Goal: Information Seeking & Learning: Learn about a topic

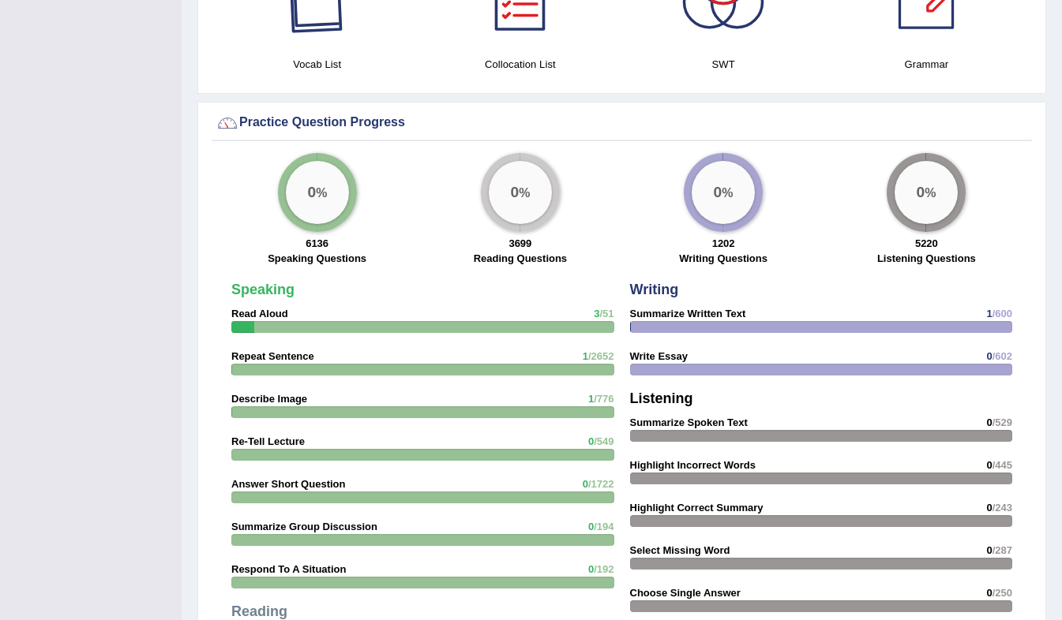
scroll to position [1137, 0]
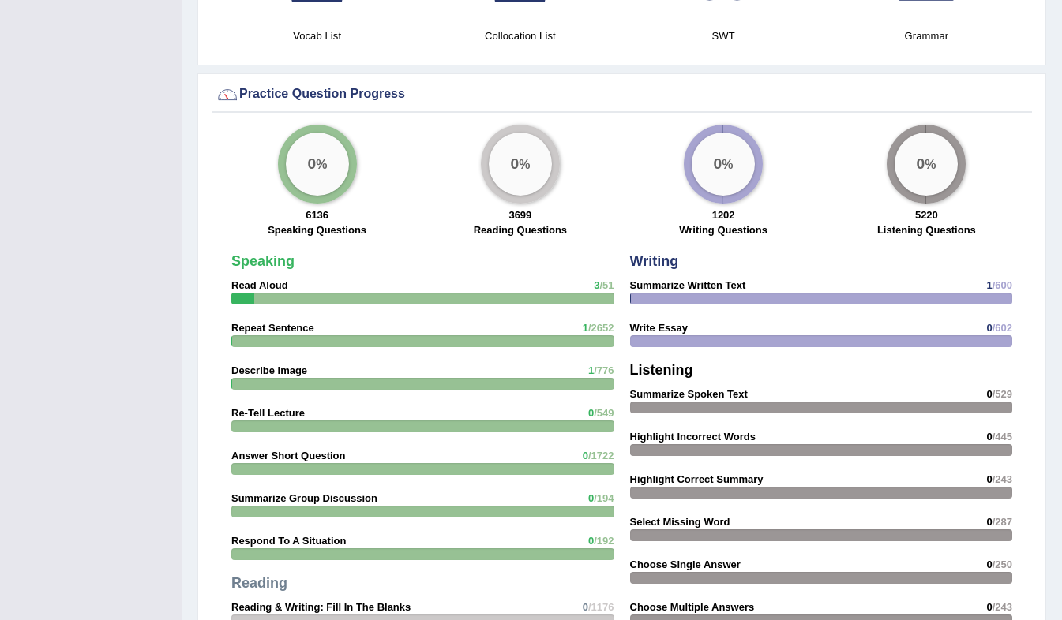
click at [661, 281] on strong "Summarize Written Text" at bounding box center [688, 285] width 116 height 12
click at [253, 284] on strong "Read Aloud" at bounding box center [259, 285] width 57 height 12
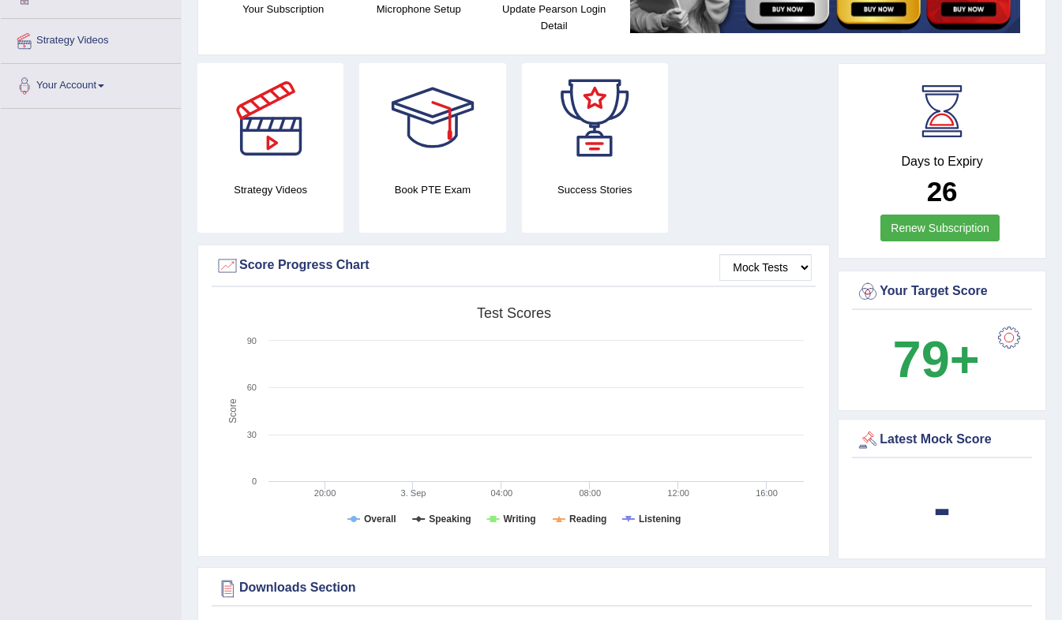
scroll to position [0, 0]
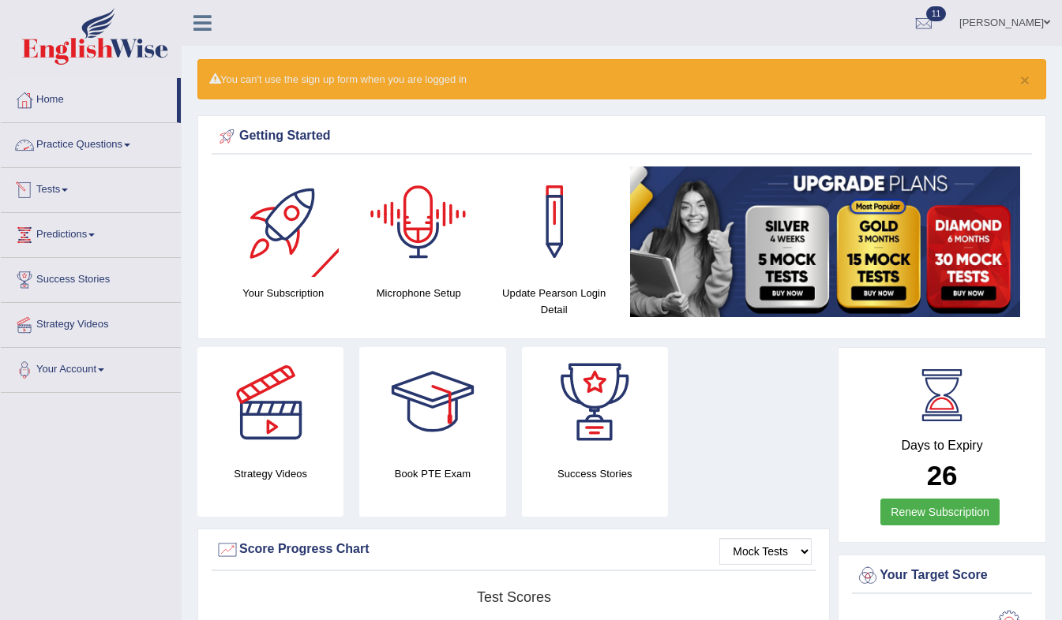
click at [122, 152] on link "Practice Questions" at bounding box center [91, 142] width 180 height 39
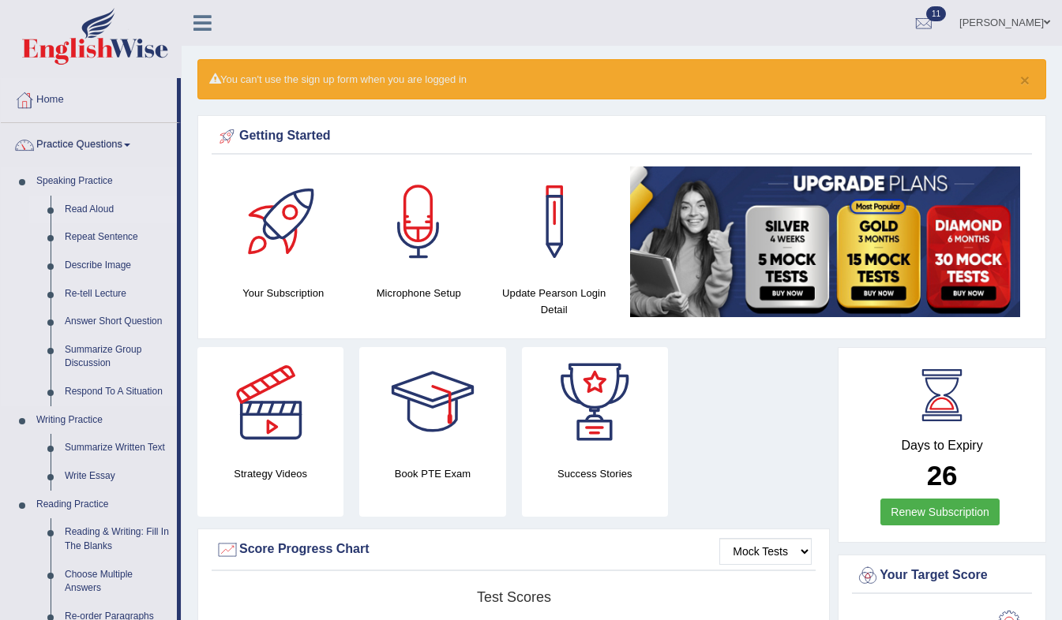
click at [55, 214] on li "Read Aloud" at bounding box center [103, 210] width 148 height 28
click at [51, 215] on li "Read Aloud" at bounding box center [103, 210] width 148 height 28
click at [28, 187] on li "Speaking Practice Read Aloud Repeat Sentence Describe Image Re-tell Lecture Ans…" at bounding box center [89, 286] width 176 height 239
click at [73, 208] on link "Read Aloud" at bounding box center [117, 210] width 119 height 28
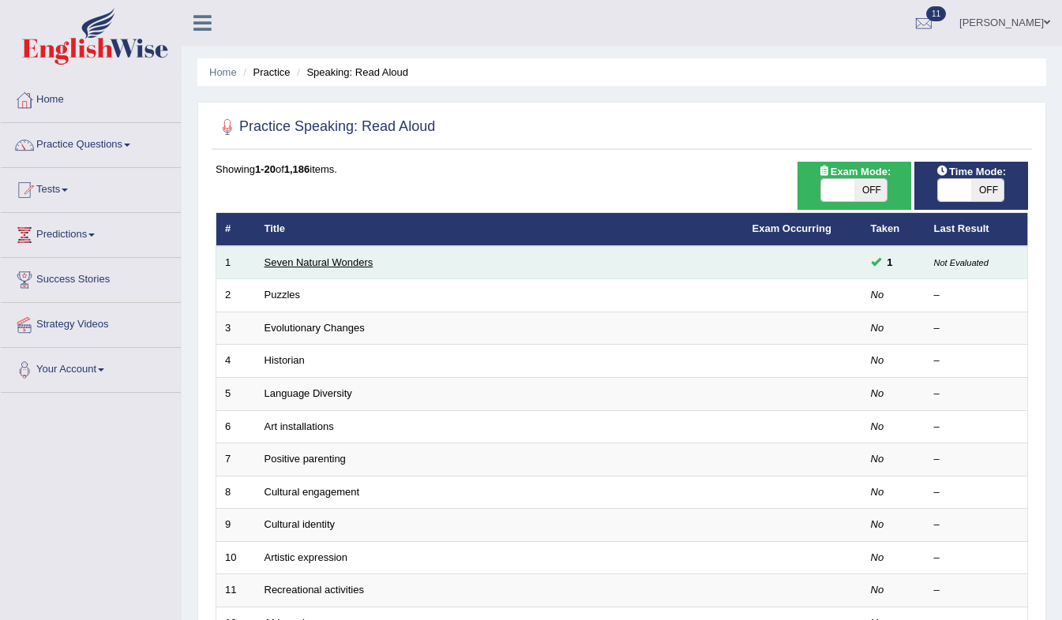
click at [324, 265] on link "Seven Natural Wonders" at bounding box center [318, 263] width 109 height 12
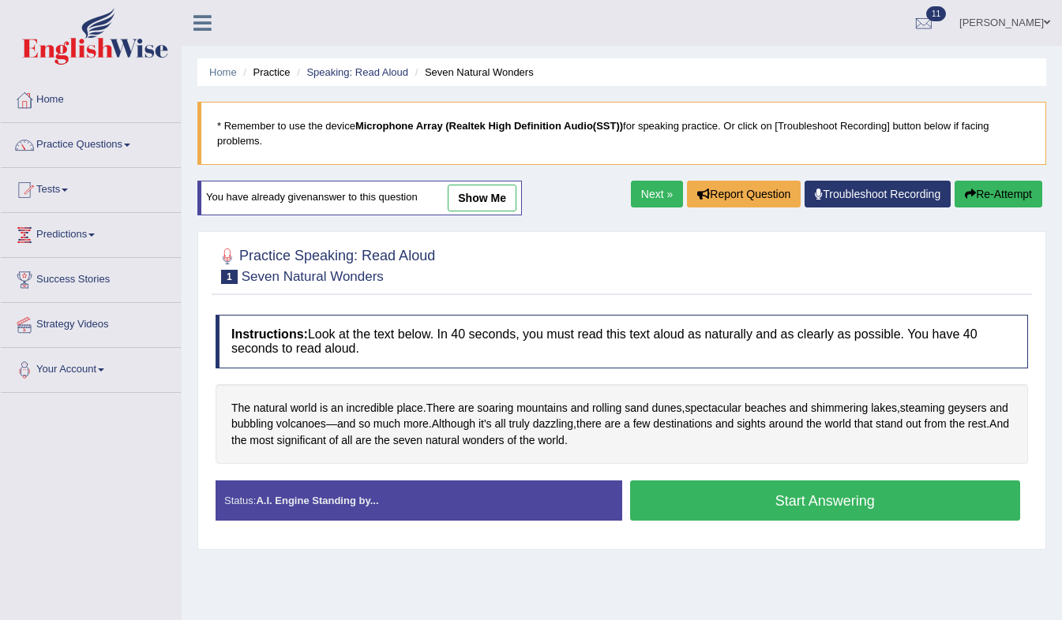
click at [489, 185] on link "show me" at bounding box center [482, 198] width 69 height 27
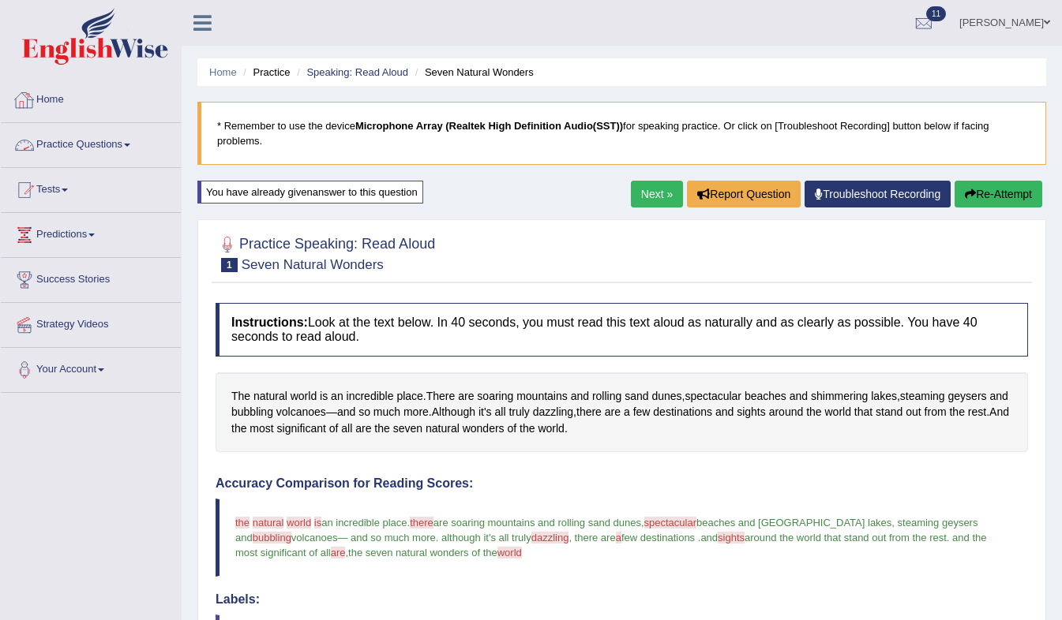
click at [129, 141] on link "Practice Questions" at bounding box center [91, 142] width 180 height 39
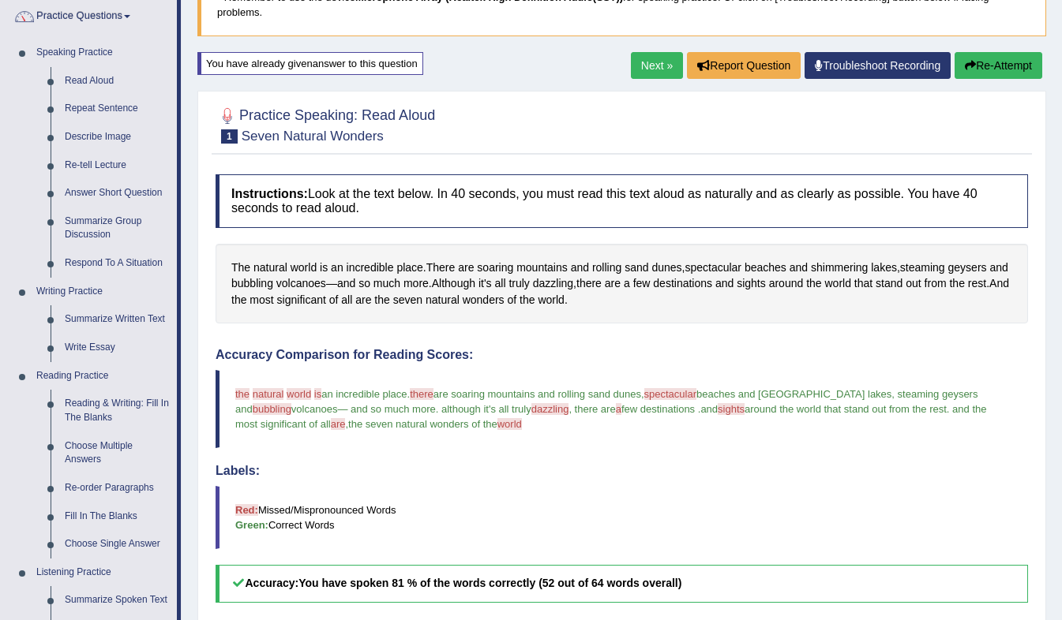
scroll to position [76, 0]
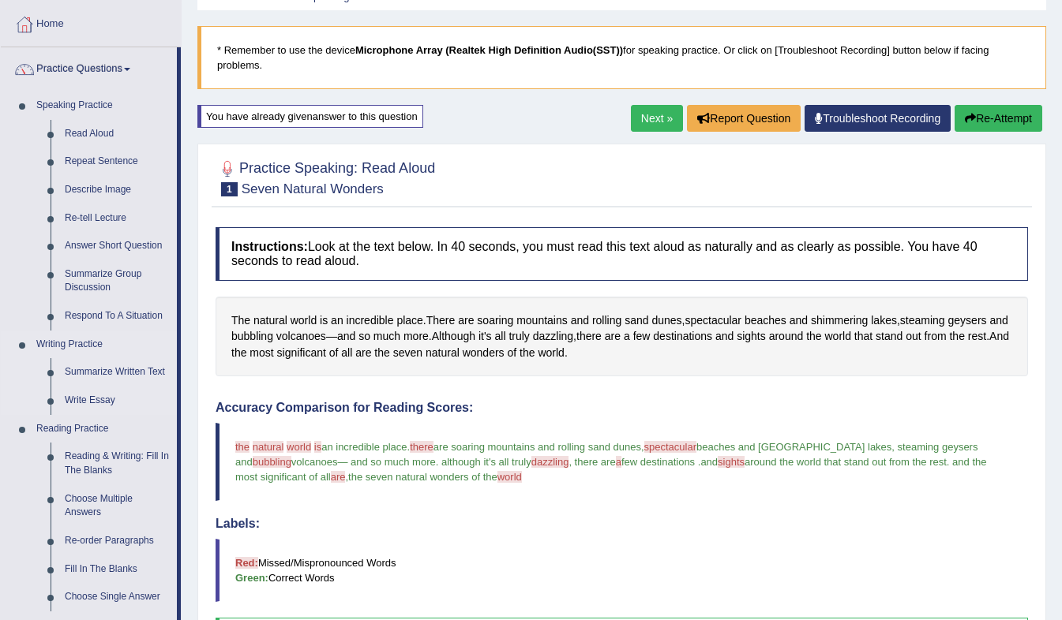
click at [41, 342] on link "Writing Practice" at bounding box center [103, 345] width 148 height 28
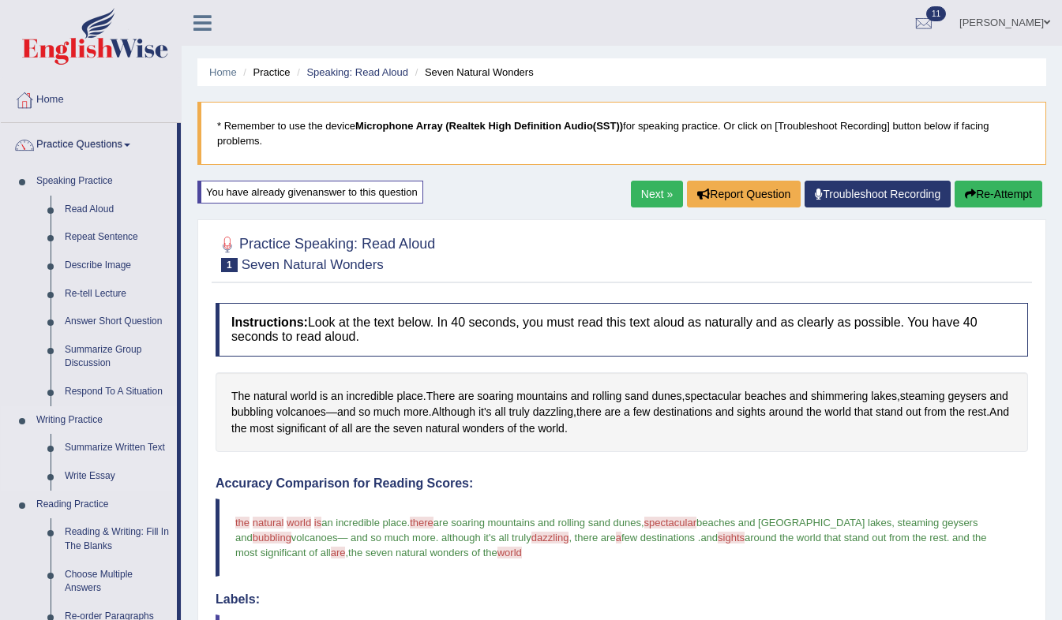
click at [70, 420] on link "Writing Practice" at bounding box center [103, 421] width 148 height 28
click at [78, 450] on link "Summarize Written Text" at bounding box center [117, 448] width 119 height 28
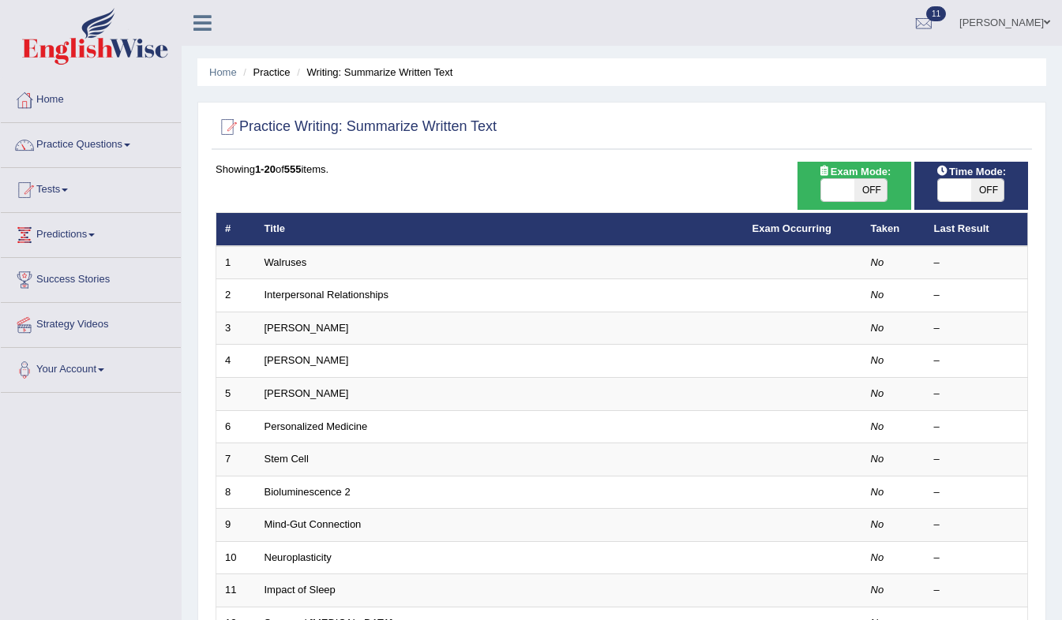
click at [868, 189] on span "OFF" at bounding box center [870, 190] width 33 height 22
checkbox input "true"
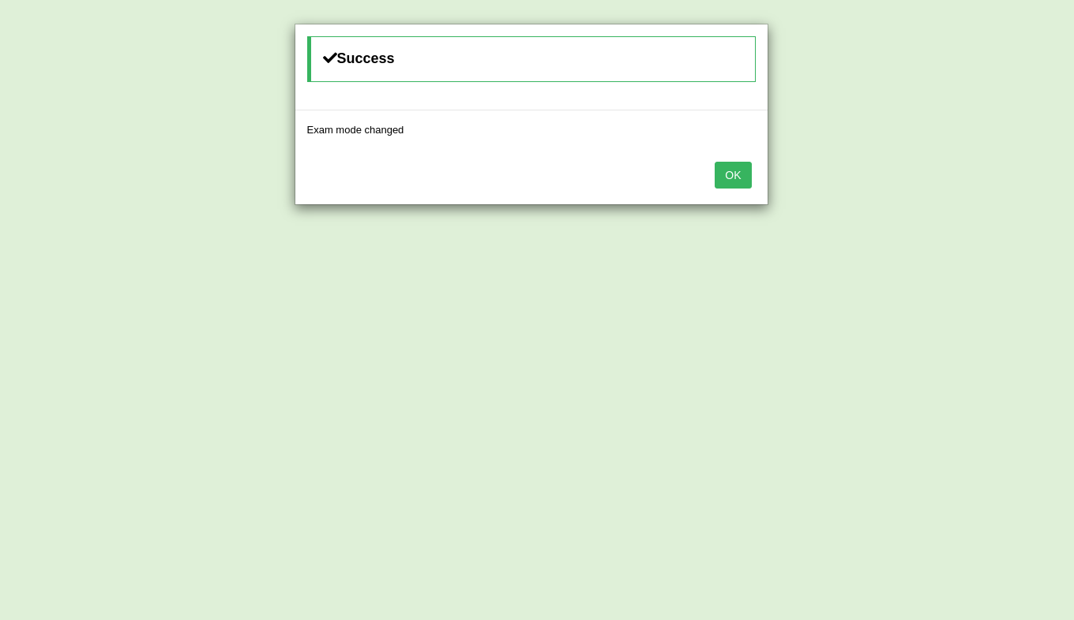
click at [733, 185] on button "OK" at bounding box center [732, 175] width 36 height 27
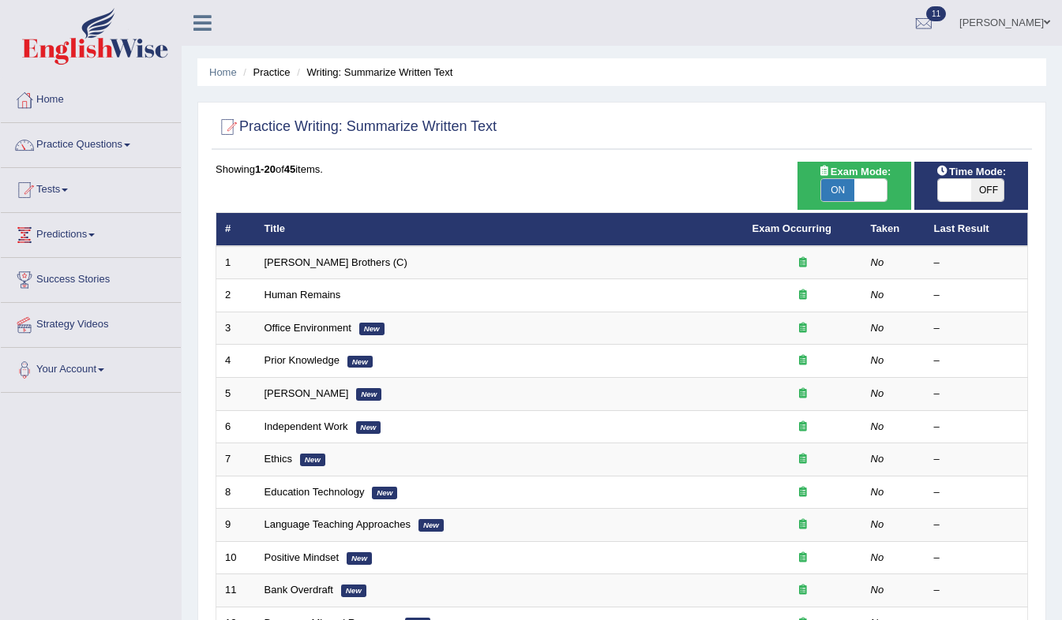
click at [844, 186] on span "ON" at bounding box center [837, 190] width 33 height 22
checkbox input "false"
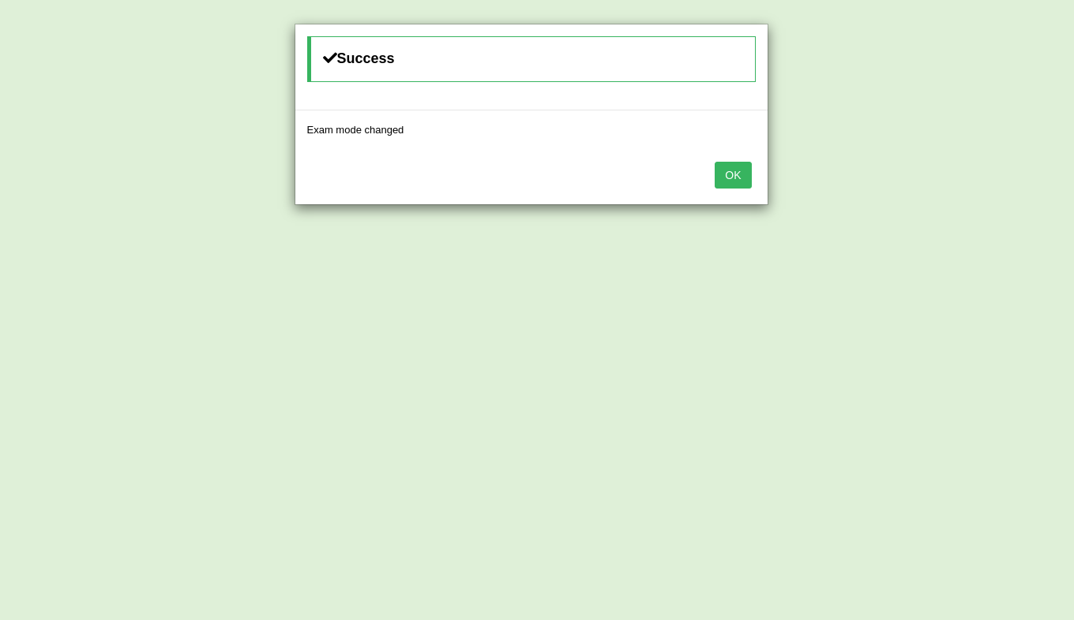
click at [732, 166] on button "OK" at bounding box center [732, 175] width 36 height 27
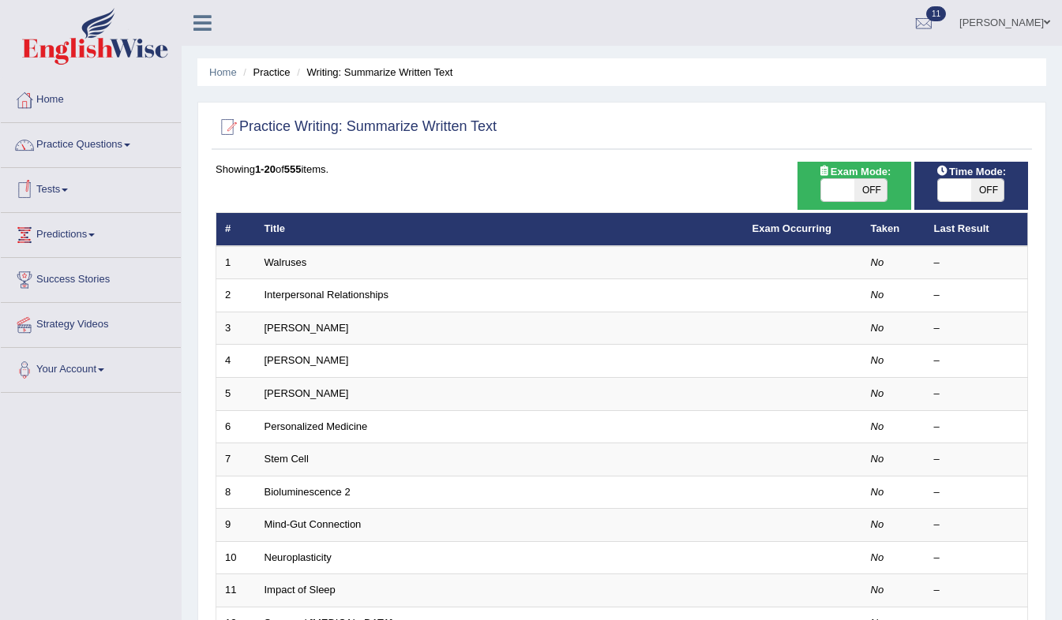
click at [130, 145] on span at bounding box center [127, 145] width 6 height 3
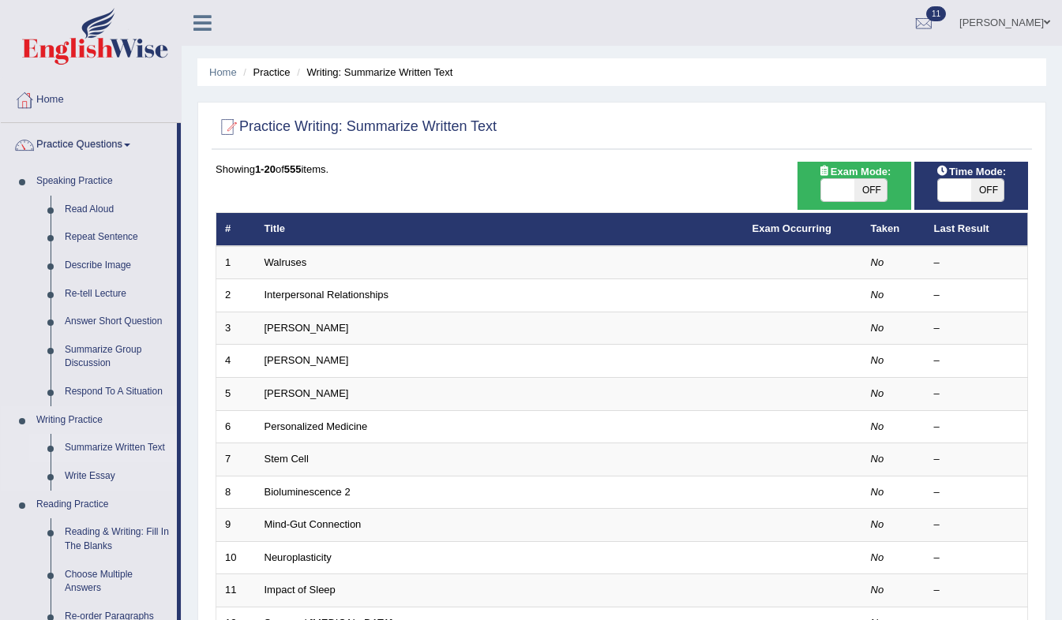
click at [53, 455] on li "Summarize Written Text" at bounding box center [103, 448] width 148 height 28
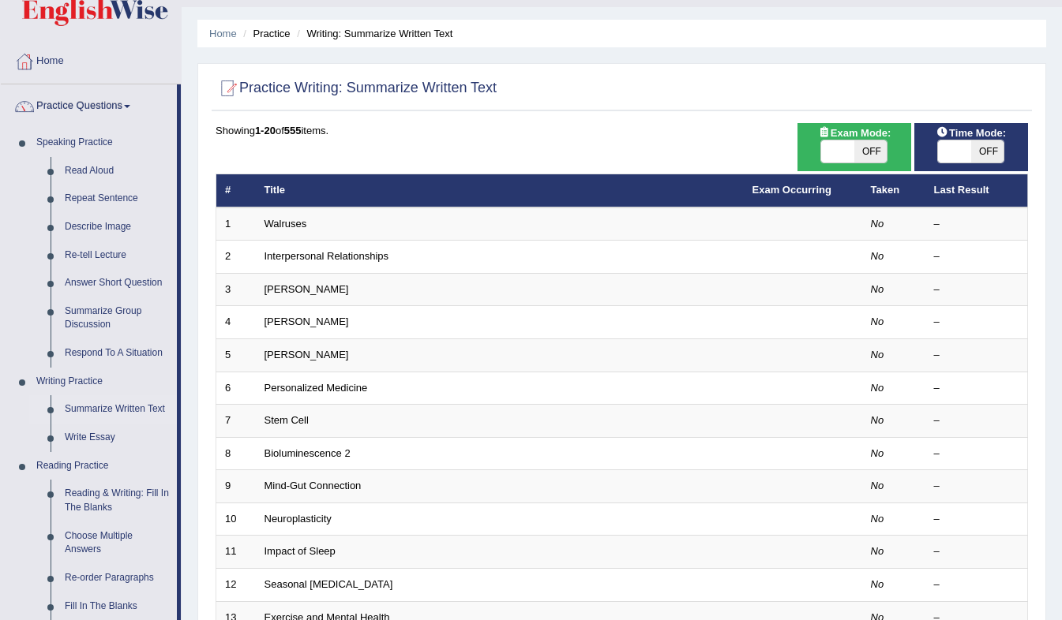
scroll to position [38, 0]
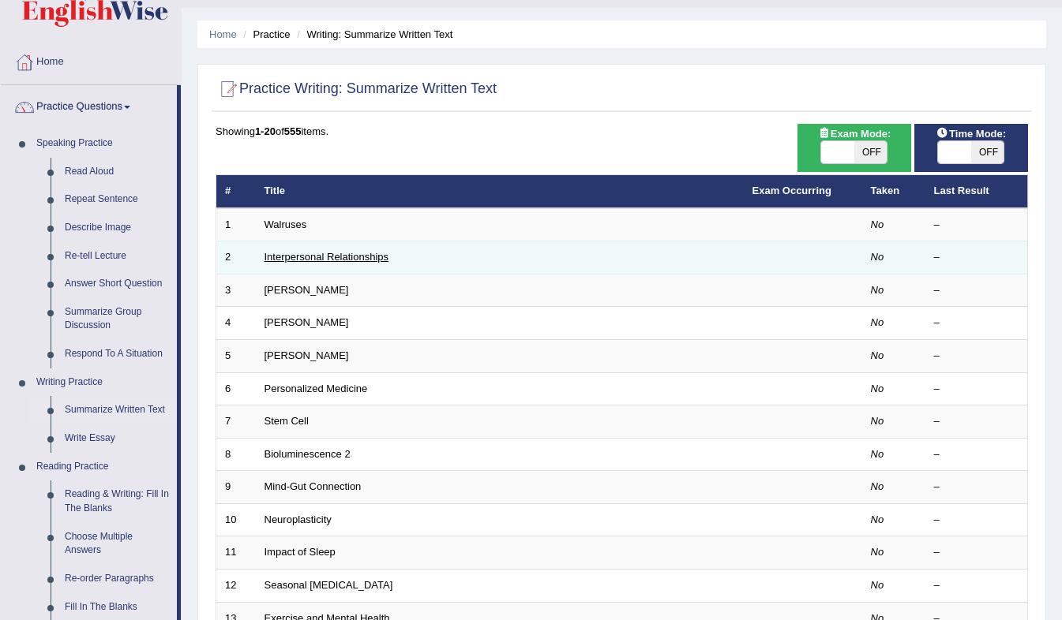
click at [346, 261] on link "Interpersonal Relationships" at bounding box center [326, 257] width 125 height 12
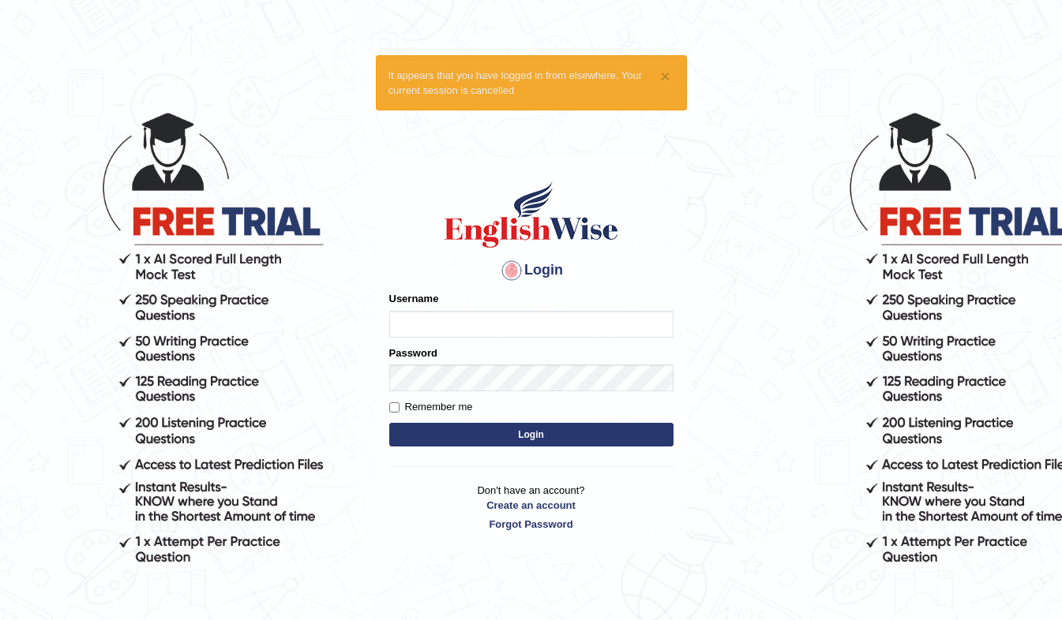
type input "shivansh_27"
click at [552, 442] on button "Login" at bounding box center [531, 435] width 284 height 24
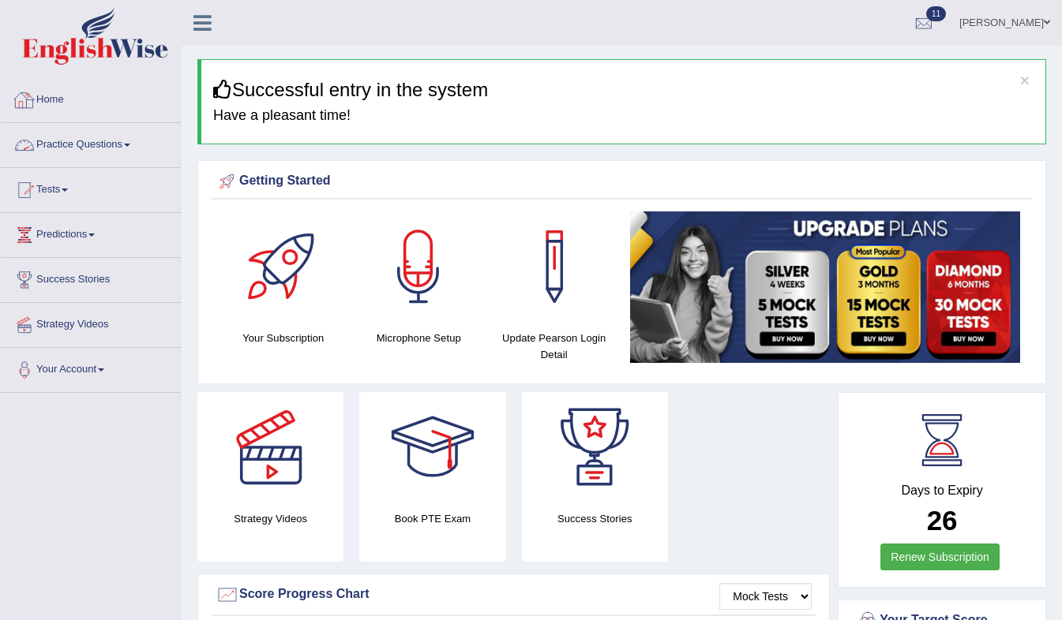
click at [129, 143] on link "Practice Questions" at bounding box center [91, 142] width 180 height 39
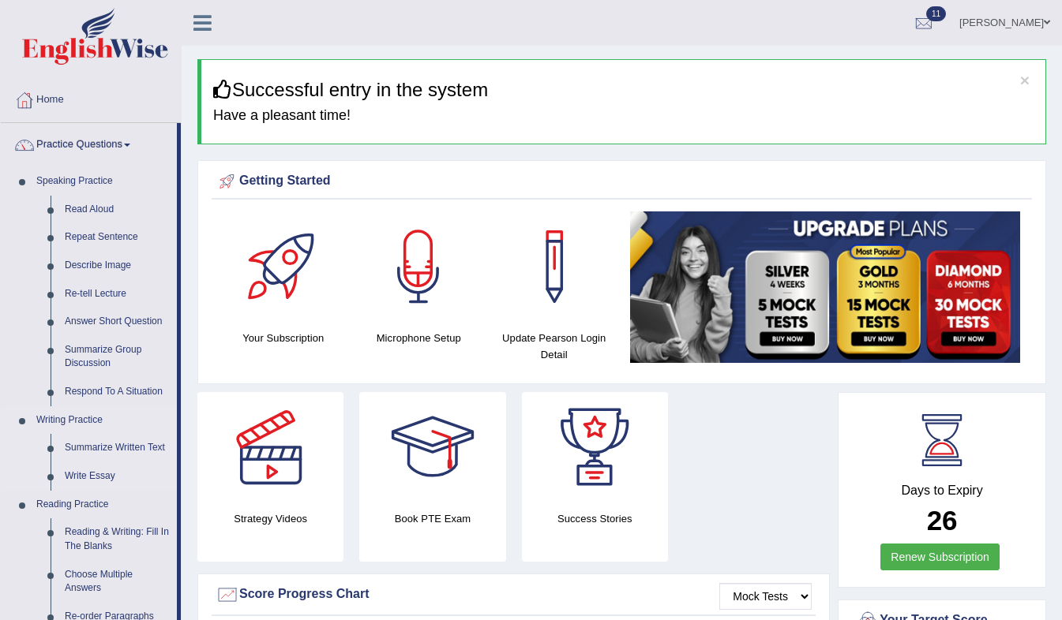
click at [62, 422] on link "Writing Practice" at bounding box center [103, 421] width 148 height 28
click at [77, 449] on link "Summarize Written Text" at bounding box center [117, 448] width 119 height 28
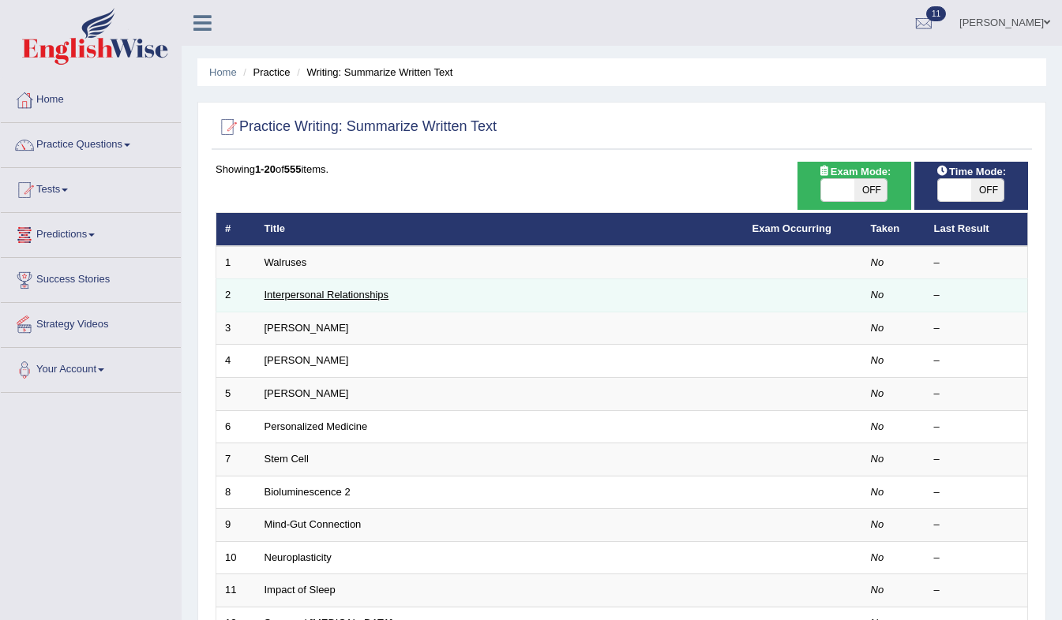
click at [294, 296] on link "Interpersonal Relationships" at bounding box center [326, 295] width 125 height 12
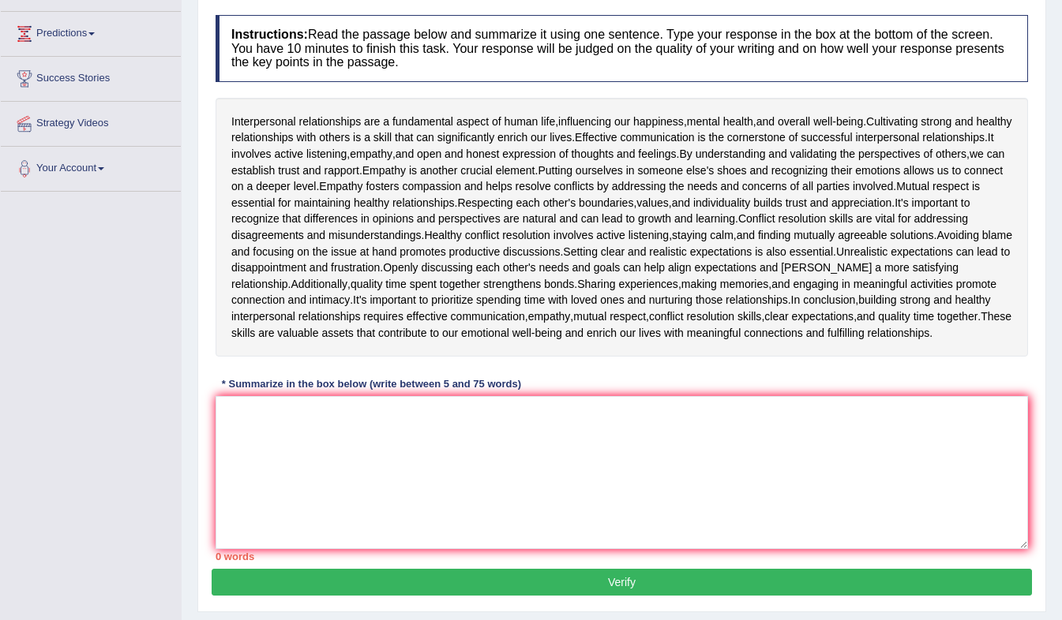
scroll to position [201, 0]
click at [653, 405] on div "Instructions: Read the passage below and summarize it using one sentence. Type …" at bounding box center [622, 288] width 820 height 562
click at [583, 452] on textarea at bounding box center [622, 472] width 812 height 153
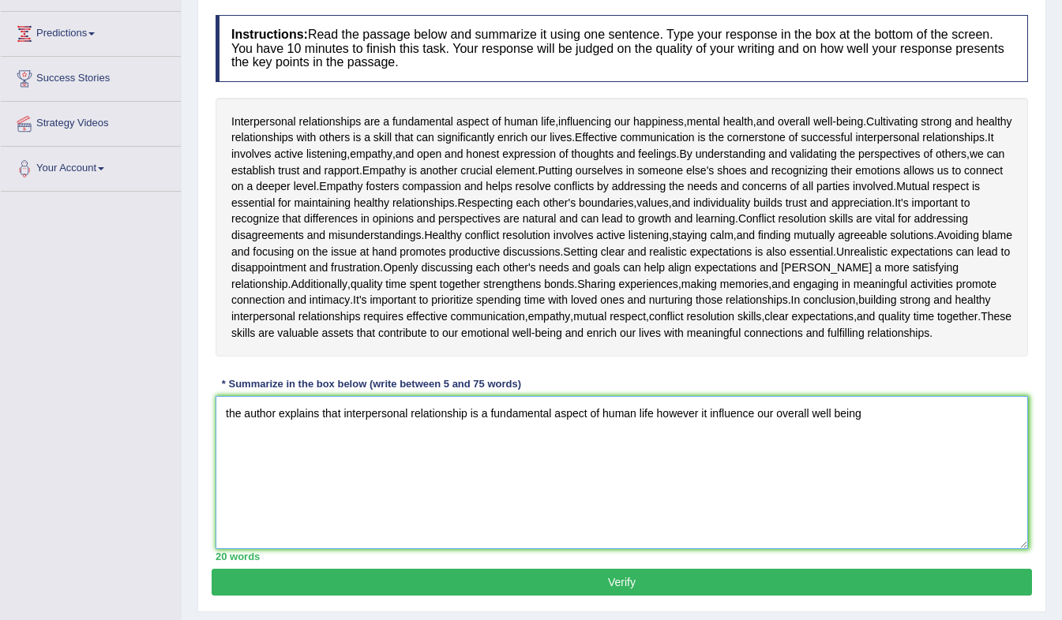
click at [835, 430] on textarea "the author explains that interpersonal relationship is a fundamental aspect of …" at bounding box center [622, 472] width 812 height 153
click at [895, 430] on textarea "the author explains that interpersonal relationship is a fundamental aspect of …" at bounding box center [622, 472] width 812 height 153
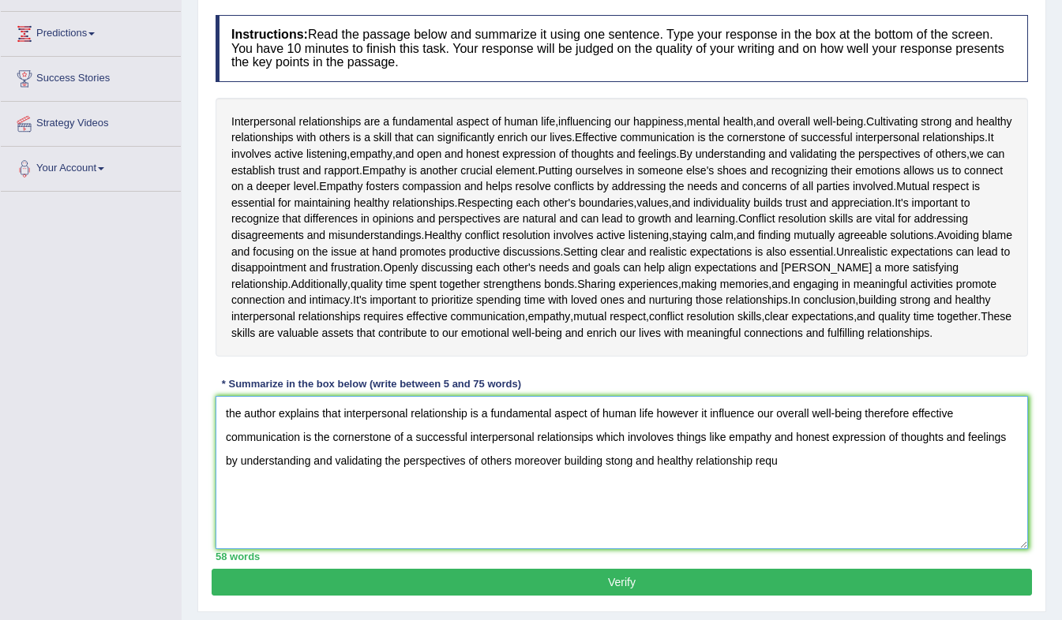
click at [695, 478] on textarea "the author explains that interpersonal relationship is a fundamental aspect of …" at bounding box center [622, 472] width 812 height 153
click at [873, 479] on textarea "the author explains that interpersonal relationship is a fundamental aspect of …" at bounding box center [622, 472] width 812 height 153
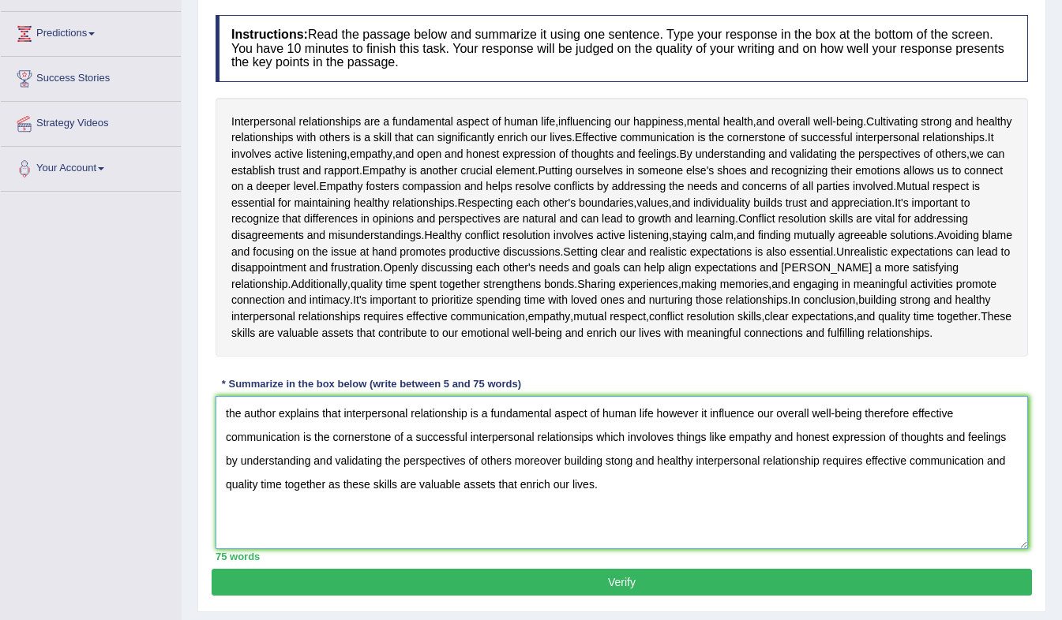
type textarea "the author explains that interpersonal relationship is a fundamental aspect of …"
click at [726, 596] on button "Verify" at bounding box center [622, 582] width 820 height 27
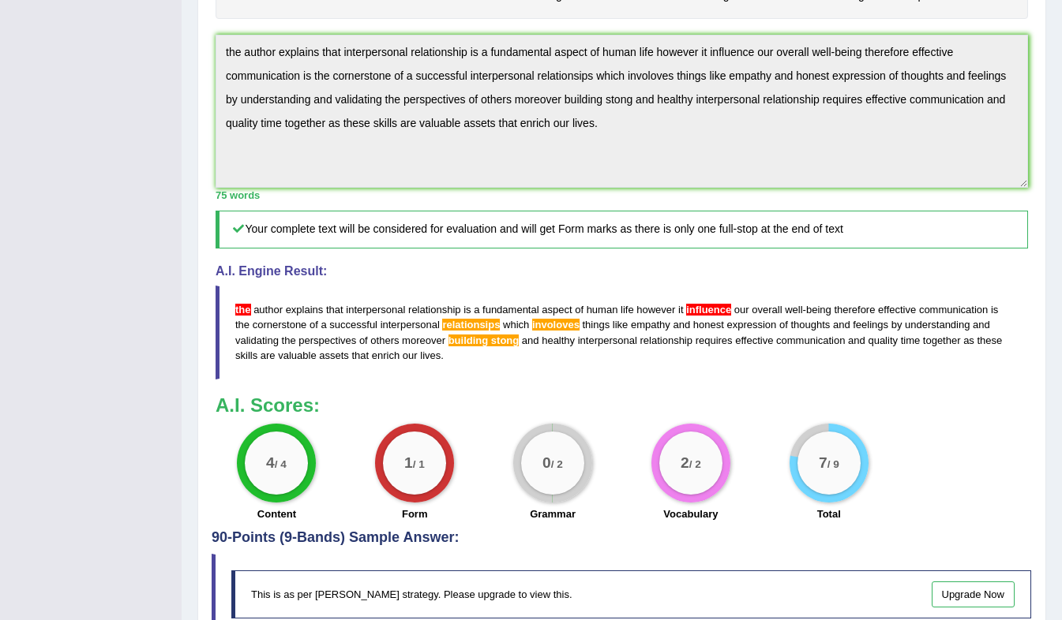
scroll to position [550, 0]
